Goal: Complete application form: Complete application form

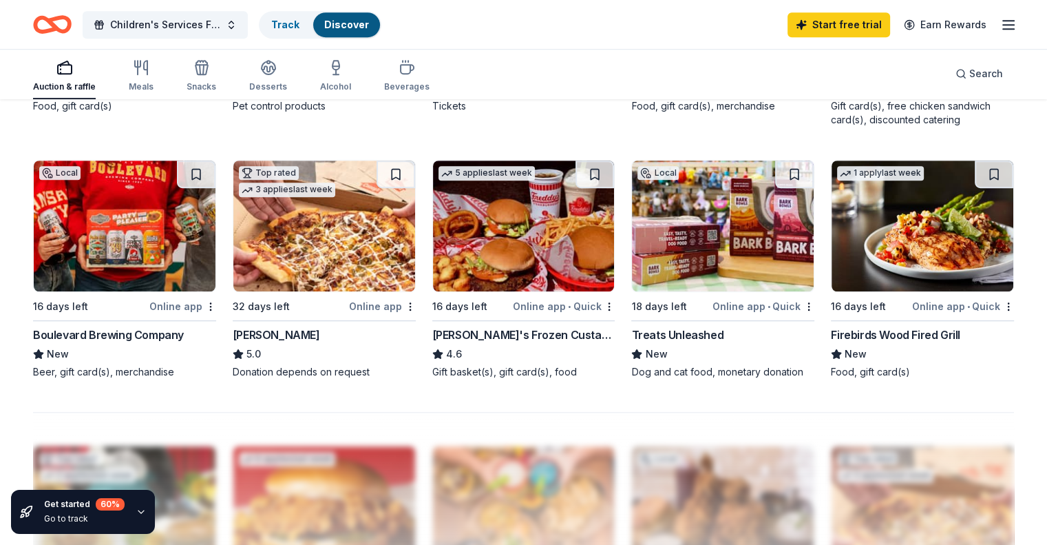
scroll to position [897, 0]
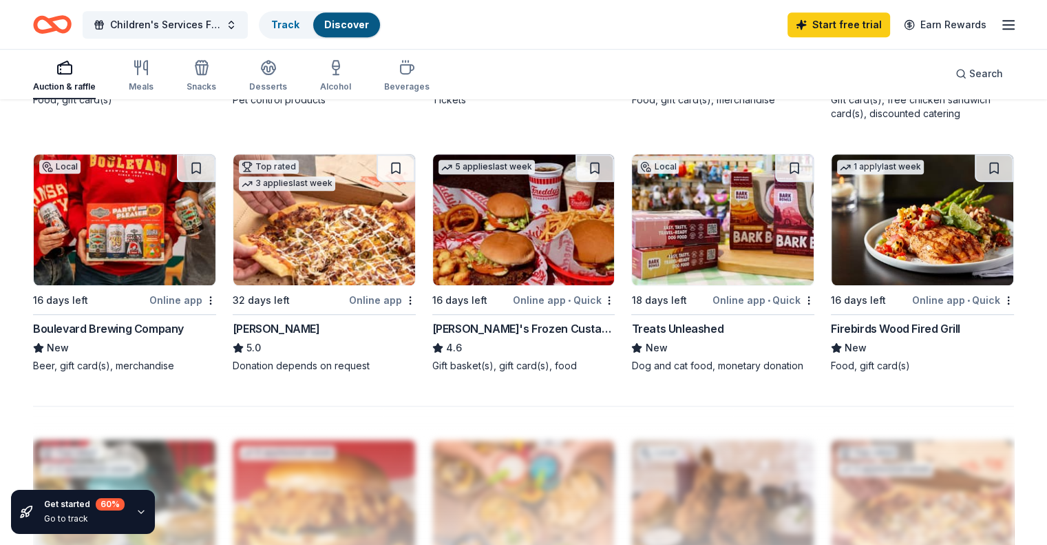
click at [545, 302] on div "Online app • Quick" at bounding box center [564, 299] width 102 height 17
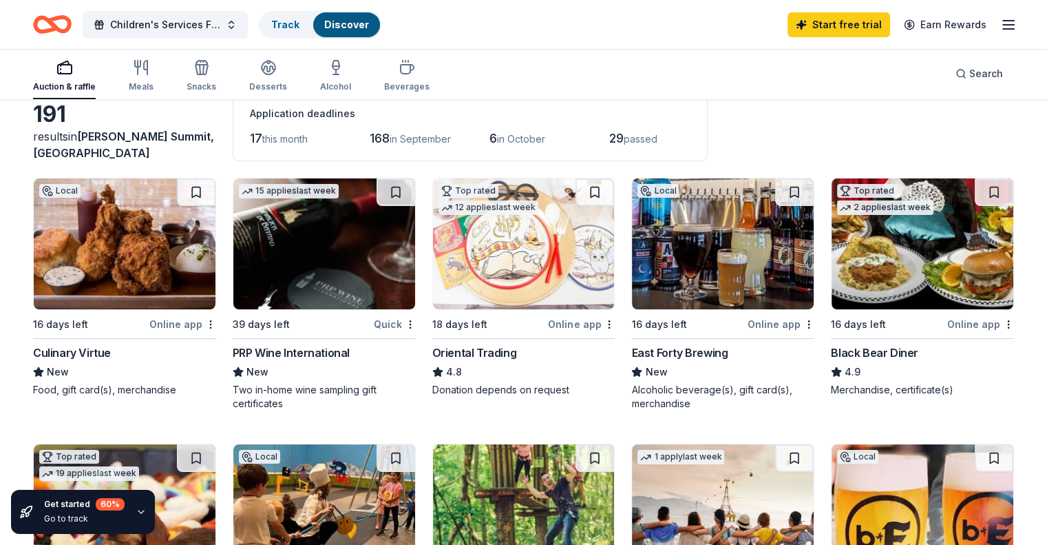
scroll to position [0, 0]
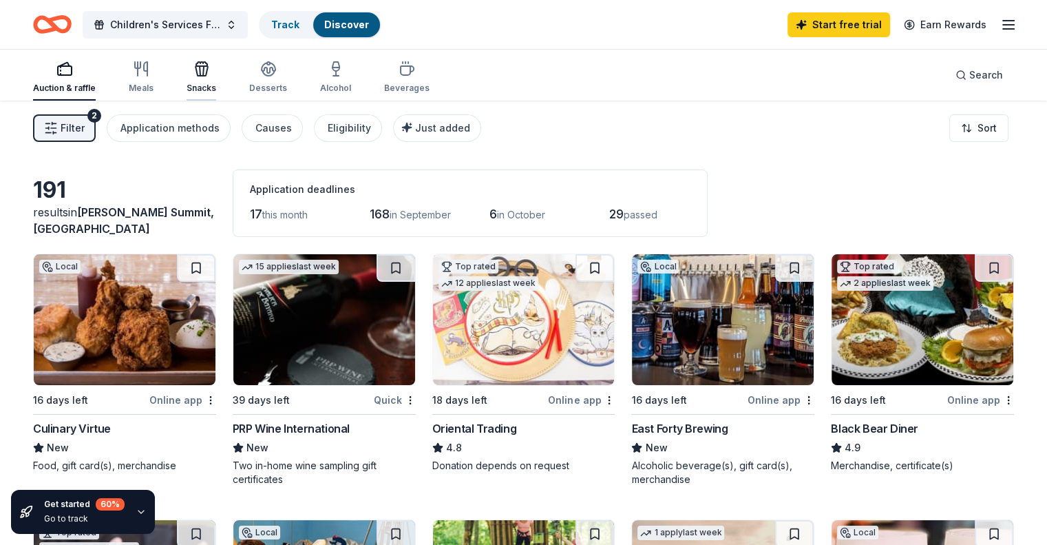
click at [216, 82] on div "Snacks" at bounding box center [202, 77] width 30 height 33
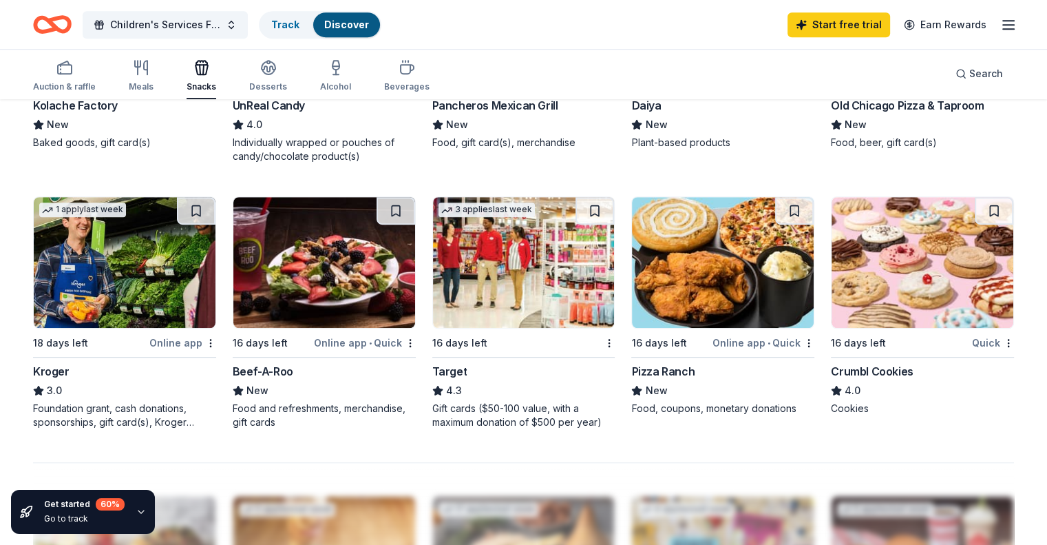
scroll to position [823, 0]
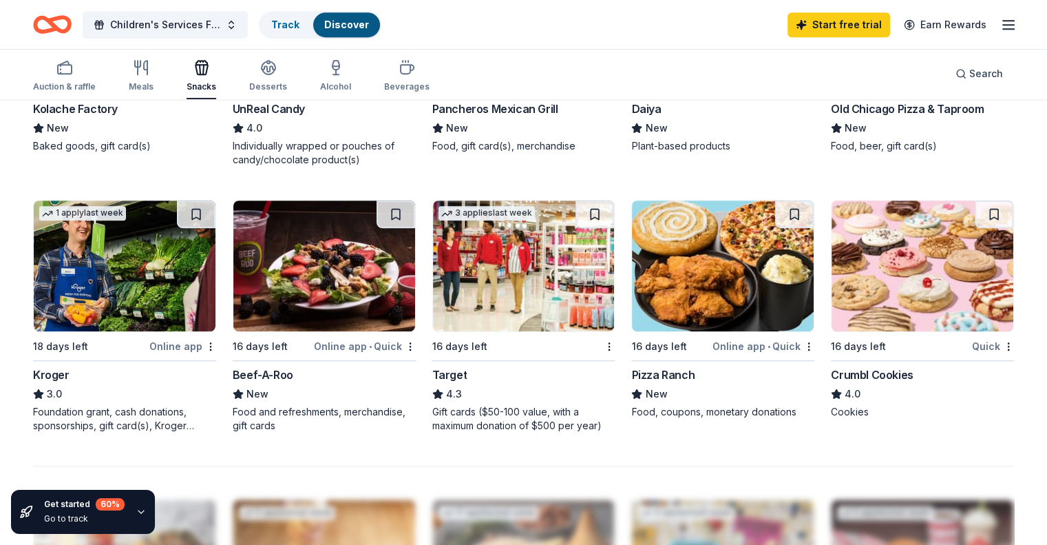
click at [730, 344] on div "Online app • Quick" at bounding box center [763, 345] width 102 height 17
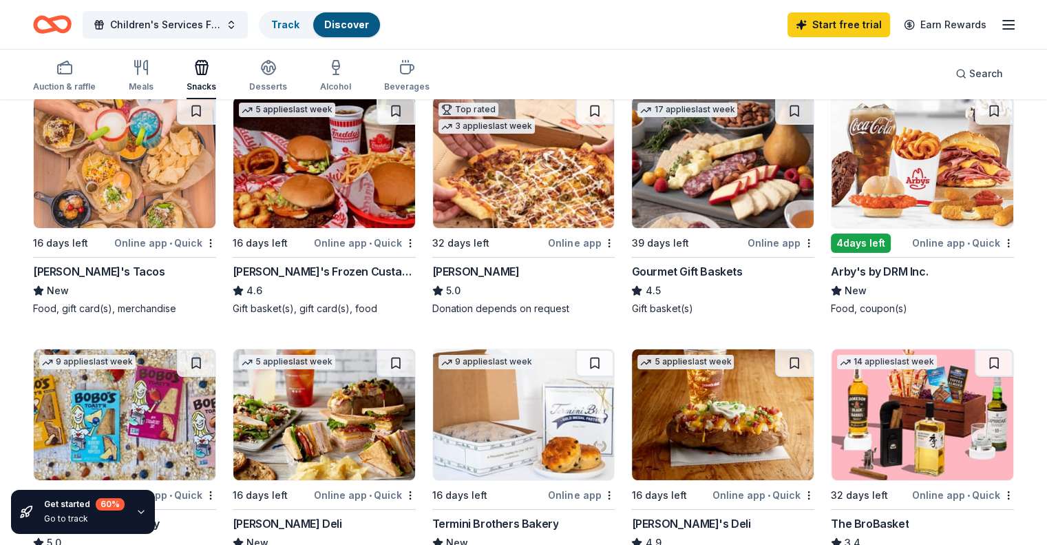
scroll to position [153, 0]
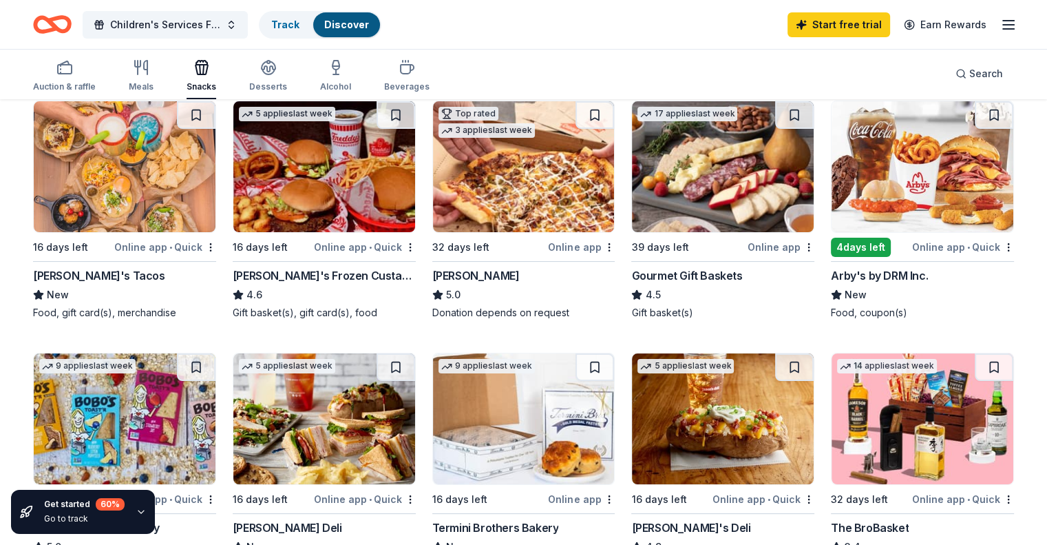
click at [927, 244] on div "Online app • Quick" at bounding box center [963, 246] width 102 height 17
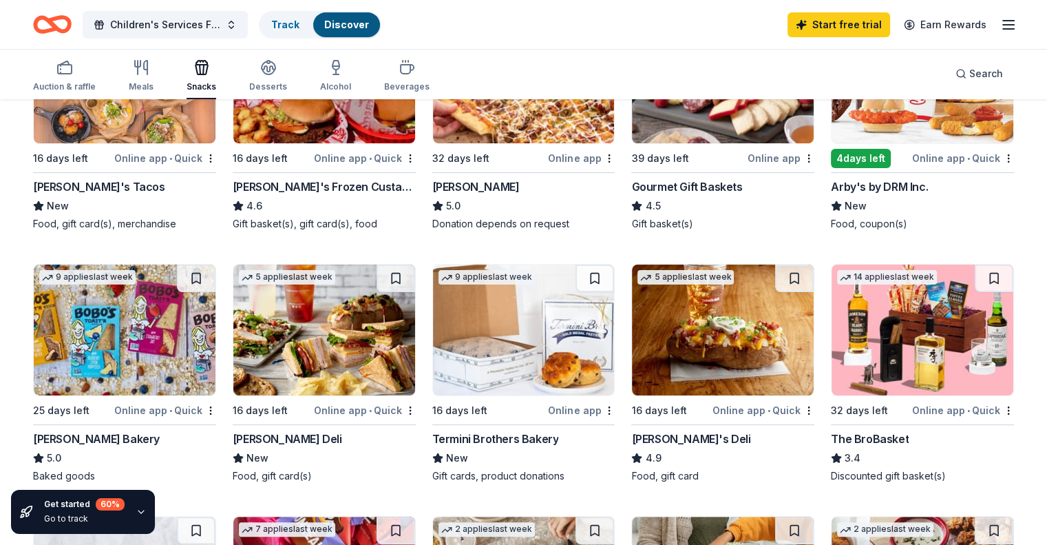
scroll to position [0, 0]
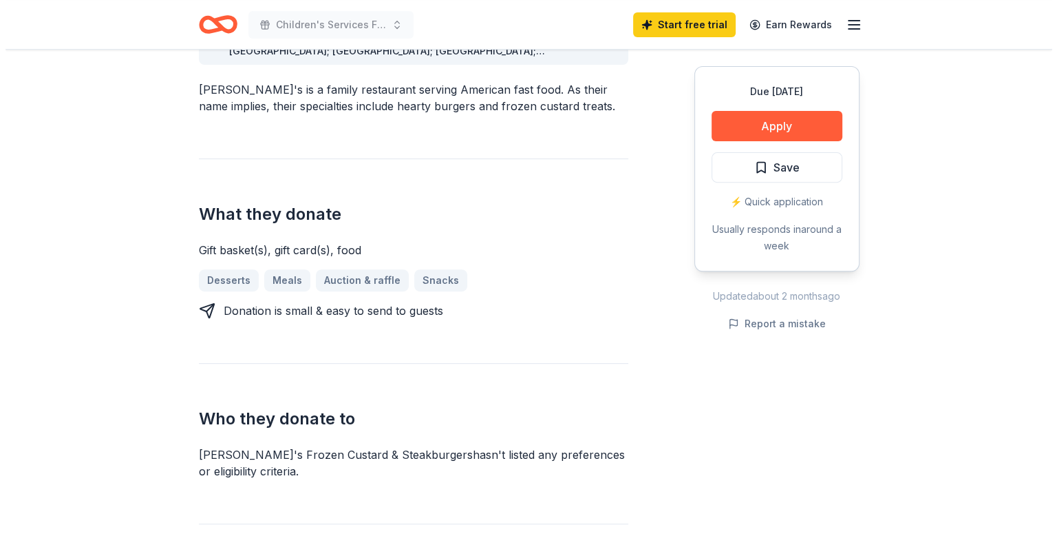
scroll to position [450, 0]
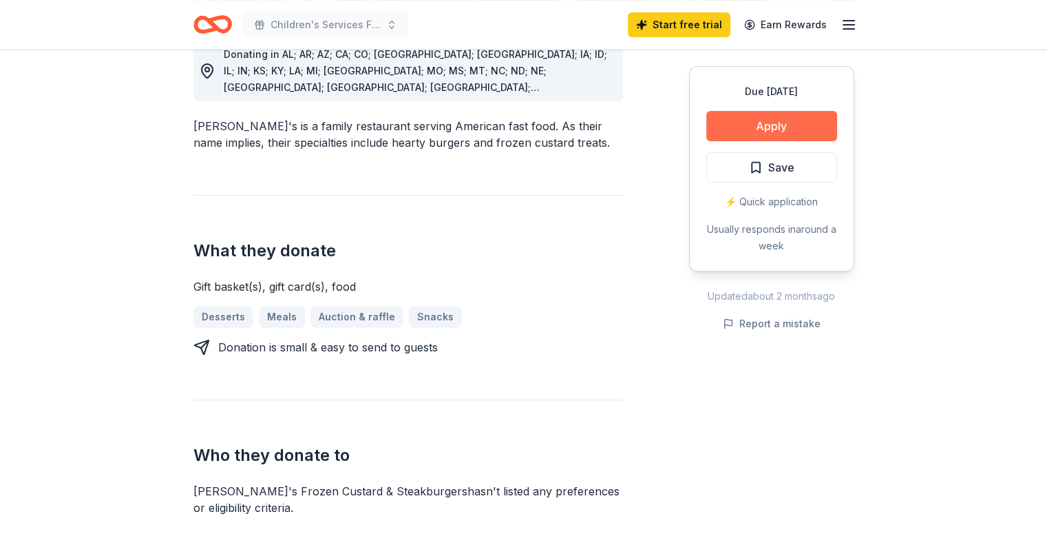
click at [765, 123] on button "Apply" at bounding box center [771, 126] width 131 height 30
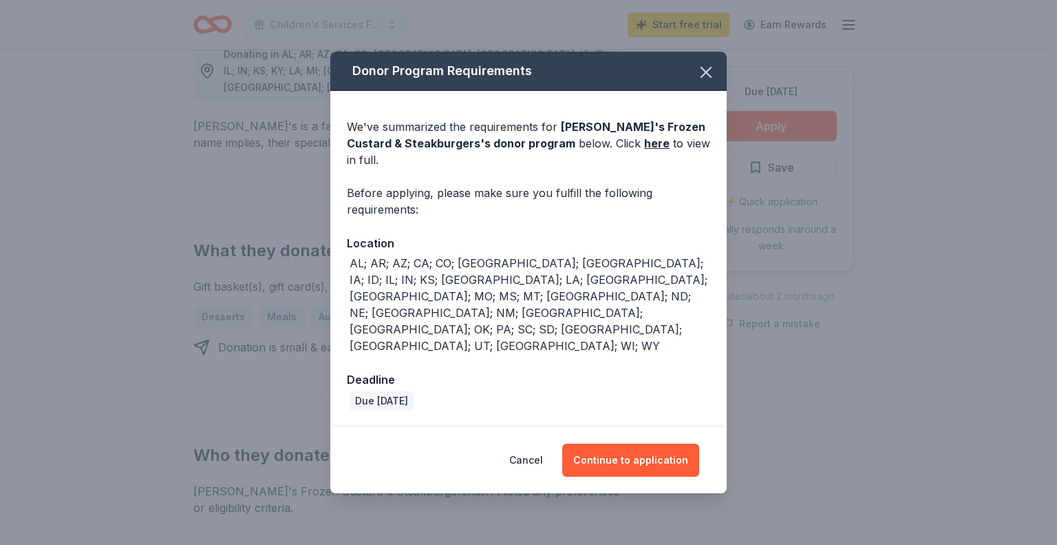
click at [677, 285] on div "AL; AR; AZ; CA; CO; FL; GA; IA; ID; IL; IN; KS; KY; LA; MI; MN; MO; MS; MT; NC;…" at bounding box center [530, 304] width 361 height 99
click at [617, 443] on button "Continue to application" at bounding box center [630, 459] width 137 height 33
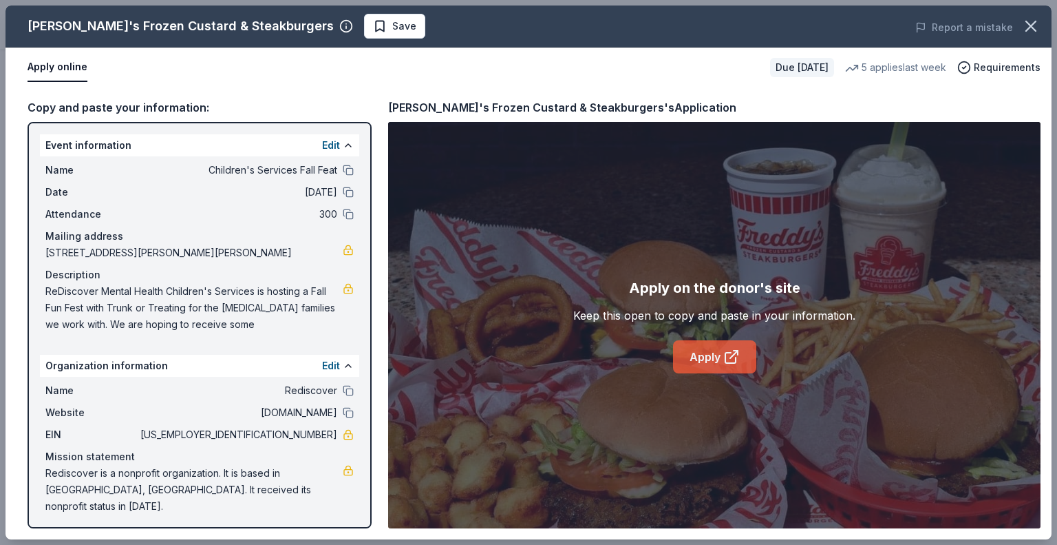
click at [711, 352] on link "Apply" at bounding box center [714, 356] width 83 height 33
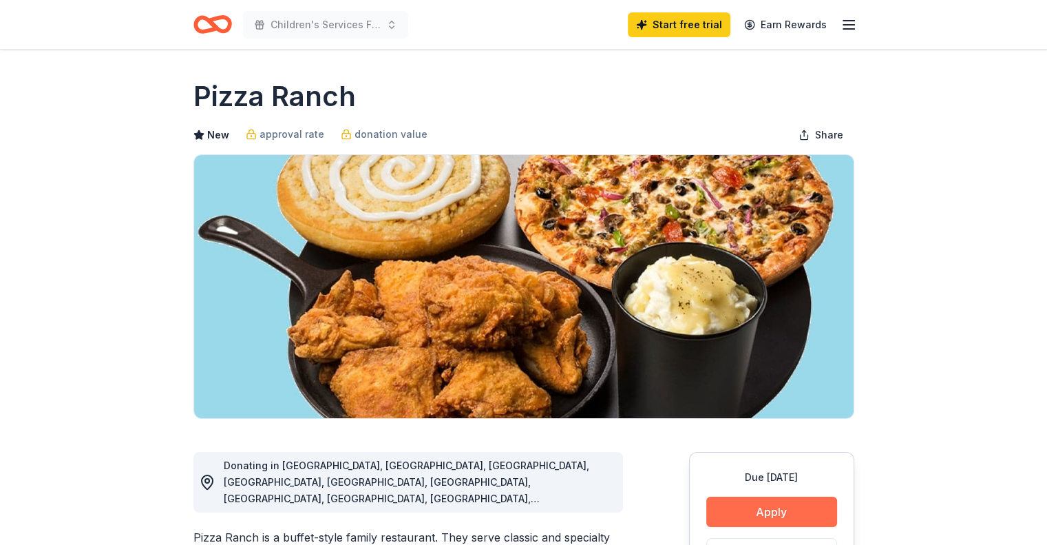
click at [750, 507] on button "Apply" at bounding box center [771, 511] width 131 height 30
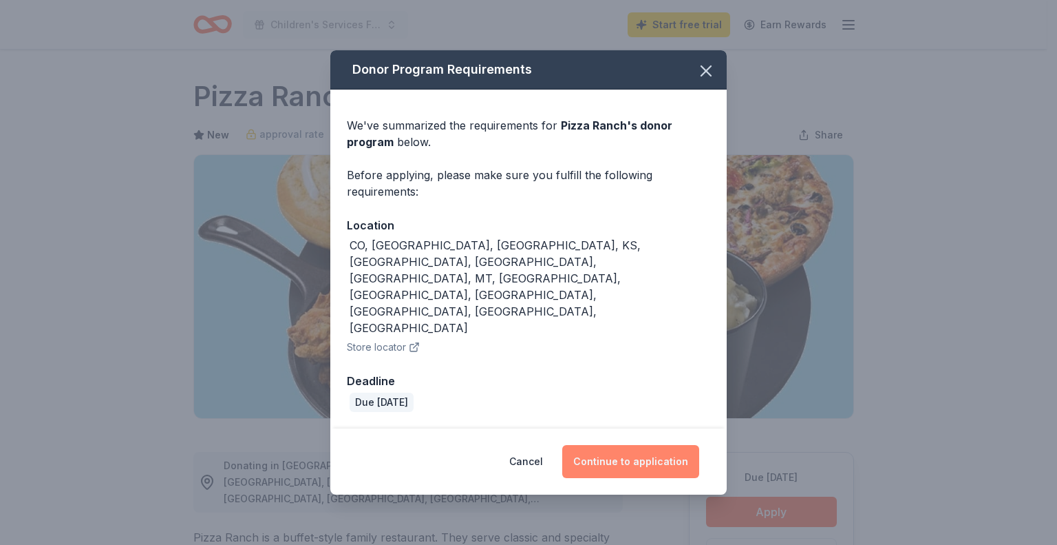
click at [636, 445] on button "Continue to application" at bounding box center [630, 461] width 137 height 33
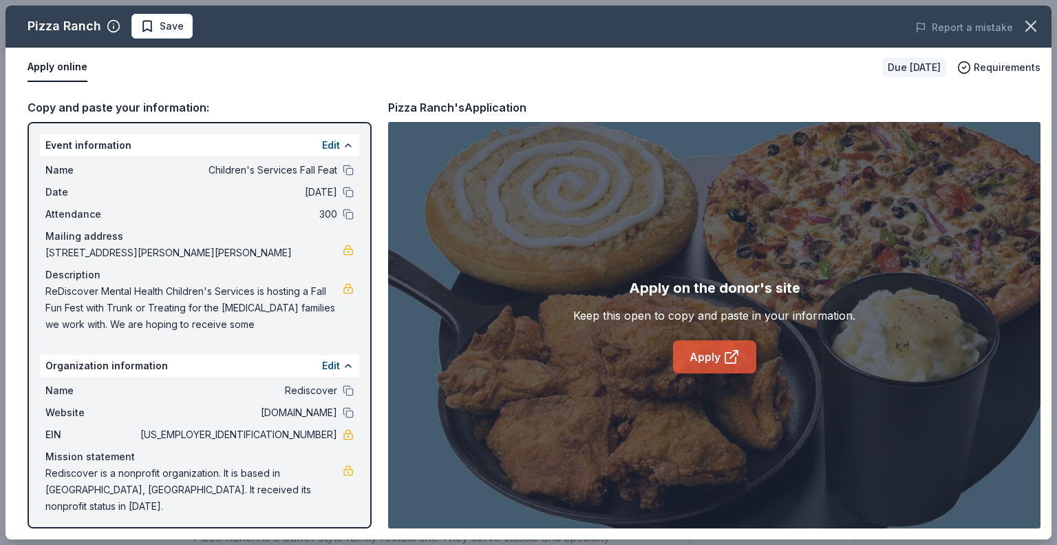
click at [717, 357] on link "Apply" at bounding box center [714, 356] width 83 height 33
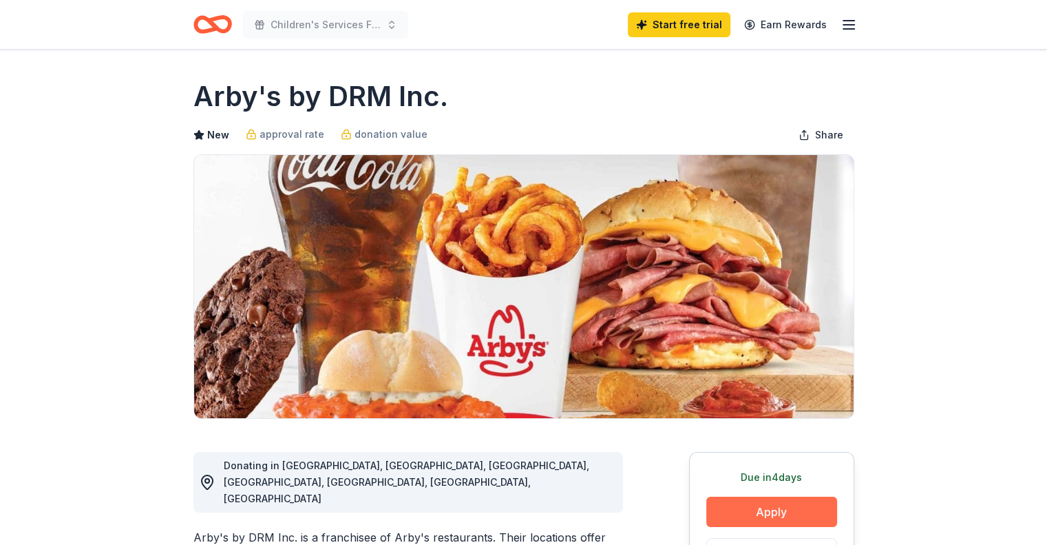
click at [774, 513] on button "Apply" at bounding box center [771, 511] width 131 height 30
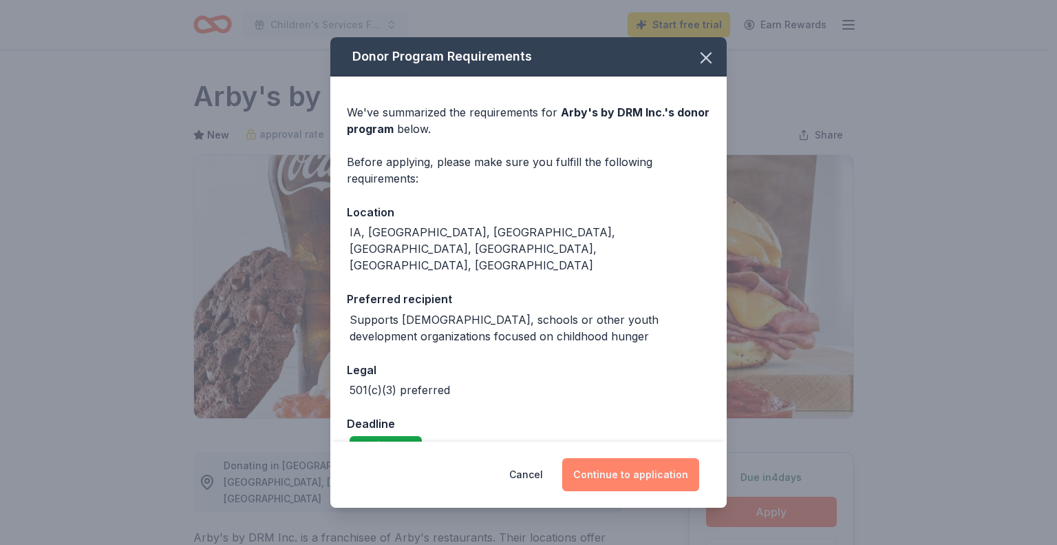
click at [646, 477] on button "Continue to application" at bounding box center [630, 474] width 137 height 33
